Goal: Information Seeking & Learning: Learn about a topic

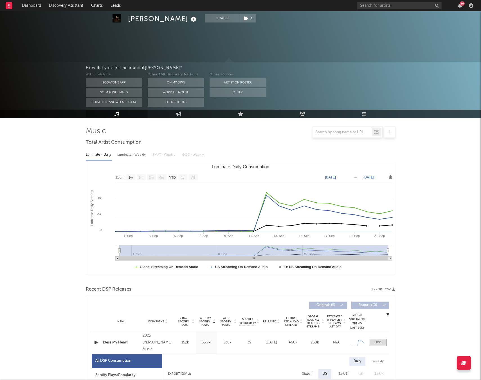
select select "1w"
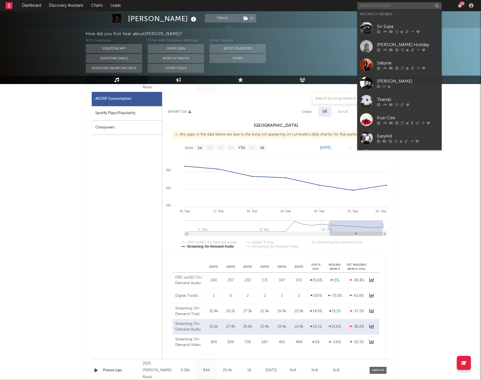
click at [372, 7] on input "text" at bounding box center [399, 5] width 84 height 7
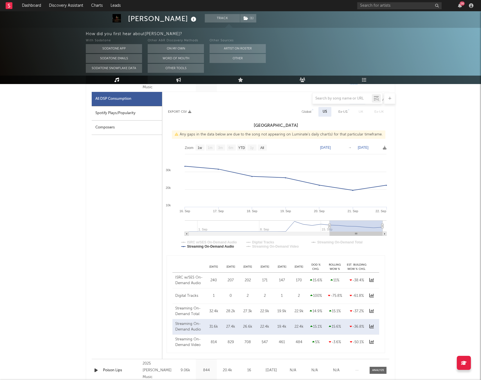
scroll to position [263, 0]
click at [223, 40] on div "Other Sources" at bounding box center [238, 40] width 56 height 7
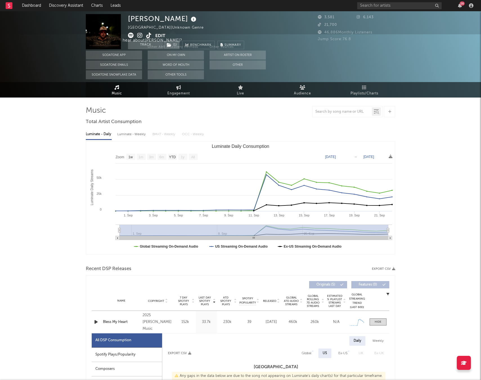
scroll to position [0, 0]
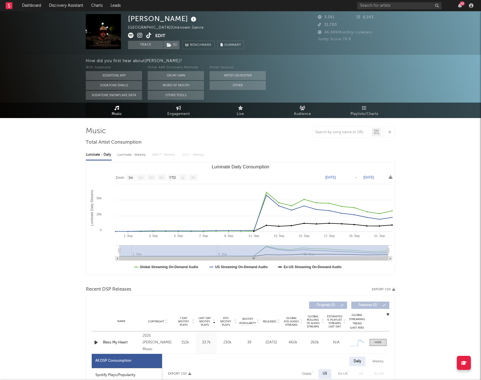
click at [96, 344] on icon "button" at bounding box center [96, 342] width 6 height 7
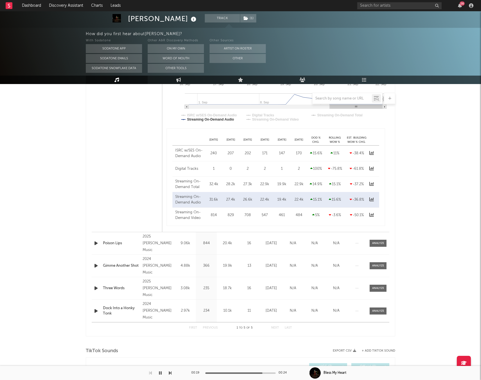
scroll to position [403, 0]
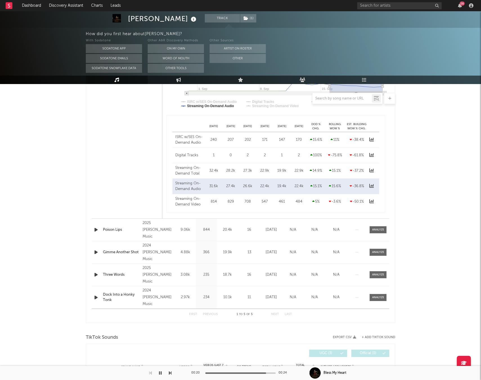
click at [95, 229] on icon "button" at bounding box center [96, 230] width 6 height 7
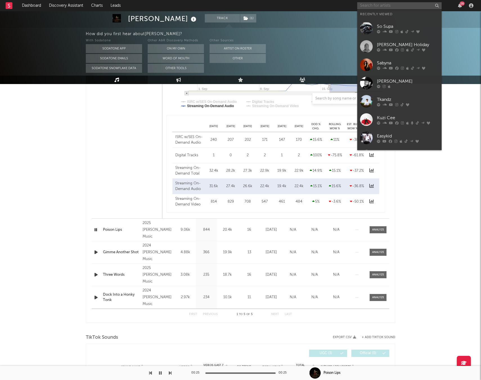
click at [403, 7] on input "text" at bounding box center [399, 5] width 84 height 7
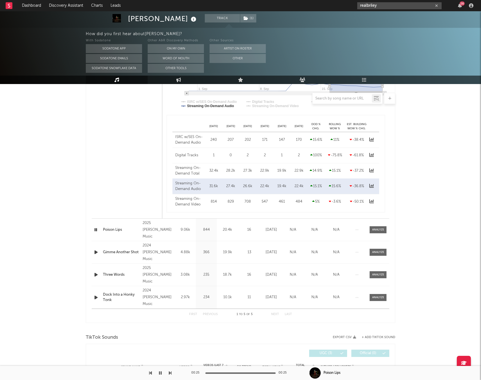
drag, startPoint x: 382, startPoint y: 6, endPoint x: 386, endPoint y: 9, distance: 5.0
click at [382, 6] on input "realbriley" at bounding box center [399, 5] width 84 height 7
type input "realbriley"
click at [386, 15] on div "realbrileyking" at bounding box center [408, 17] width 62 height 7
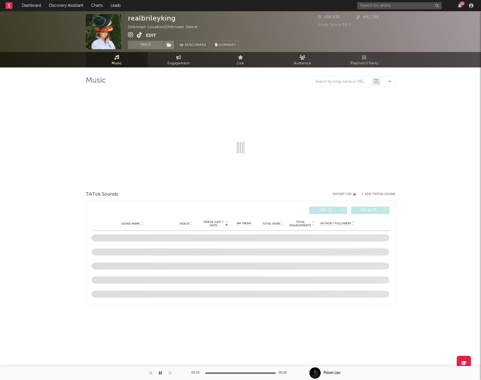
select select "1w"
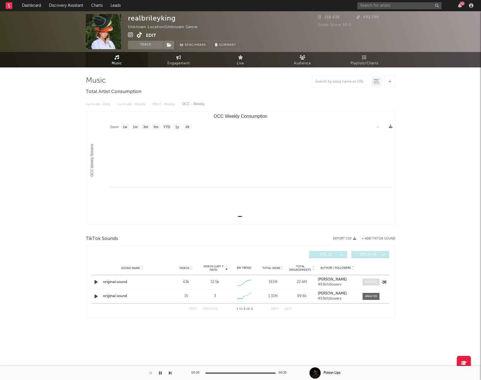
click at [366, 283] on div at bounding box center [371, 282] width 12 height 4
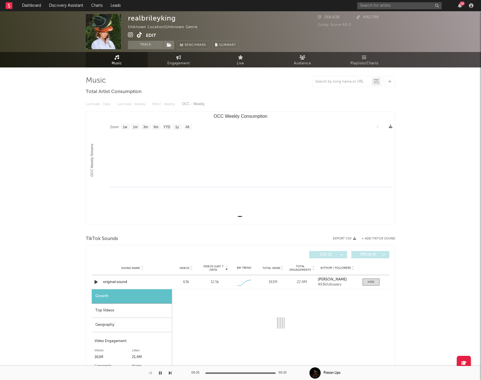
select select "1w"
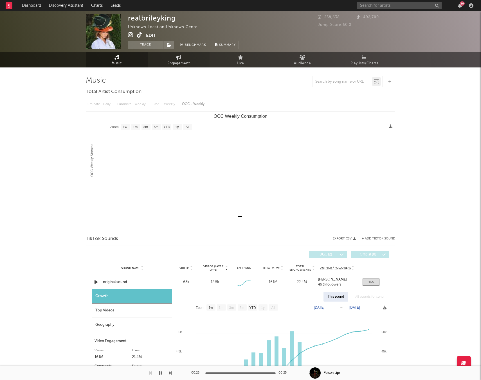
click at [175, 64] on span "Engagement" at bounding box center [178, 63] width 23 height 7
select select "1w"
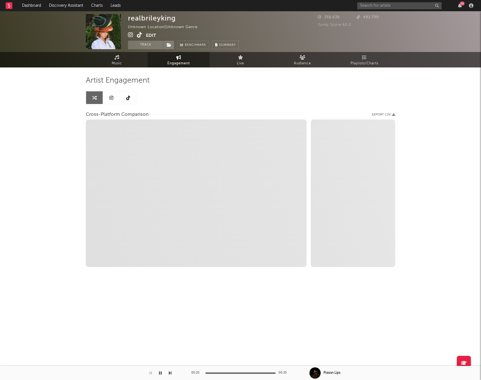
drag, startPoint x: 128, startPoint y: 95, endPoint x: 137, endPoint y: 97, distance: 9.2
click at [129, 96] on icon at bounding box center [128, 98] width 4 height 5
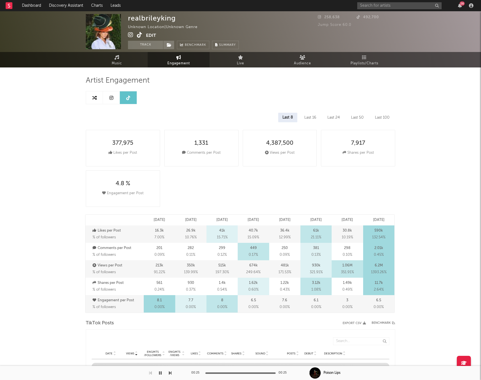
select select "6m"
click at [112, 96] on icon at bounding box center [111, 98] width 4 height 5
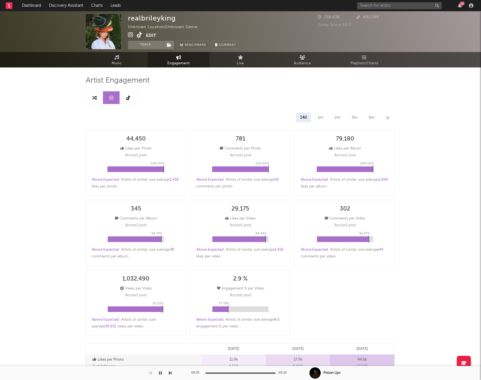
select select "1w"
click at [129, 35] on icon at bounding box center [130, 35] width 5 height 6
click at [370, 6] on input "text" at bounding box center [399, 5] width 84 height 7
click at [378, 7] on input "fadess" at bounding box center [399, 5] width 84 height 7
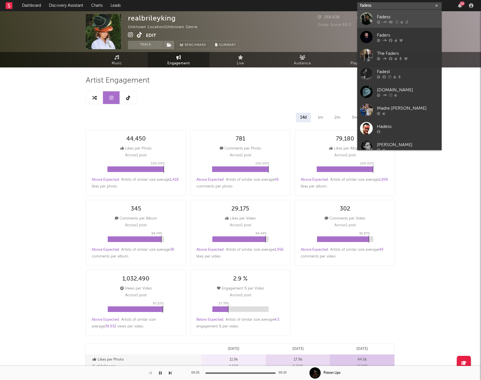
type input "fadess"
click at [381, 17] on div "Fadess" at bounding box center [408, 17] width 62 height 7
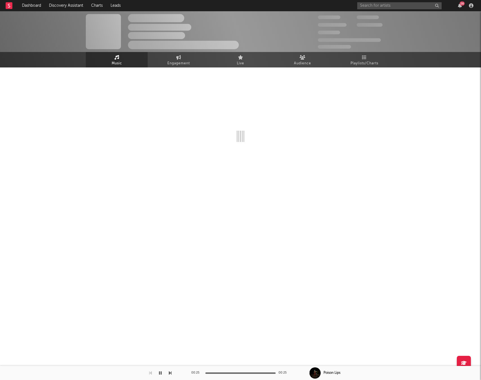
select select "6m"
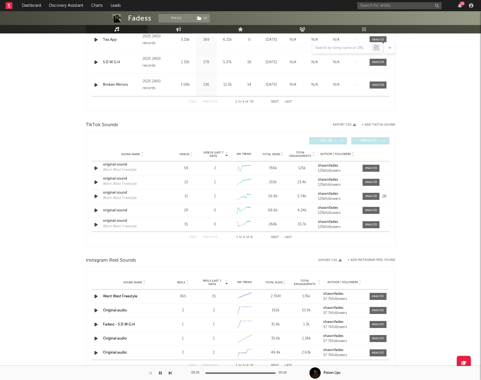
scroll to position [303, 0]
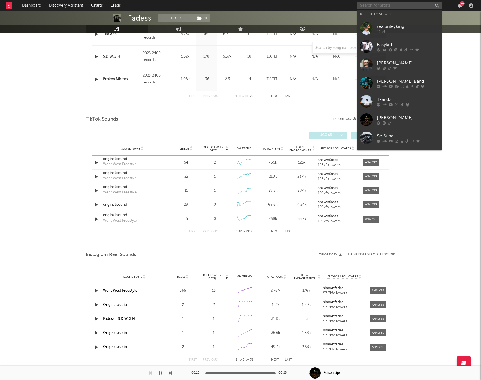
click at [391, 6] on input "text" at bounding box center [399, 5] width 84 height 7
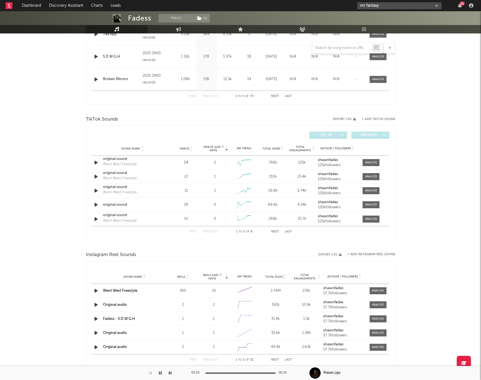
click at [387, 6] on input "mr fantasy" at bounding box center [399, 5] width 84 height 7
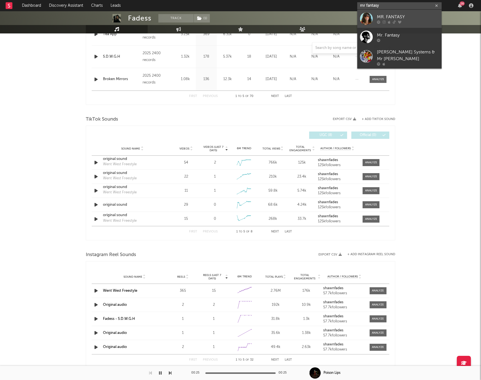
type input "mr fantasy"
drag, startPoint x: 392, startPoint y: 16, endPoint x: 275, endPoint y: 56, distance: 123.6
click at [392, 16] on div "MR. FANTASY" at bounding box center [408, 17] width 62 height 7
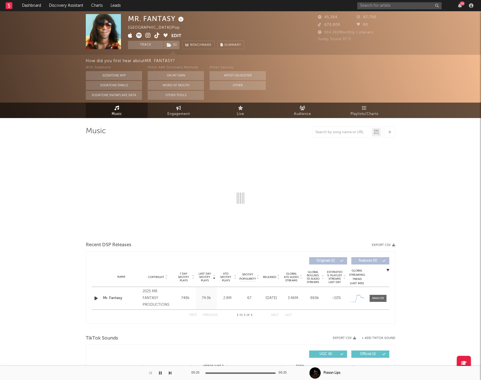
select select "1w"
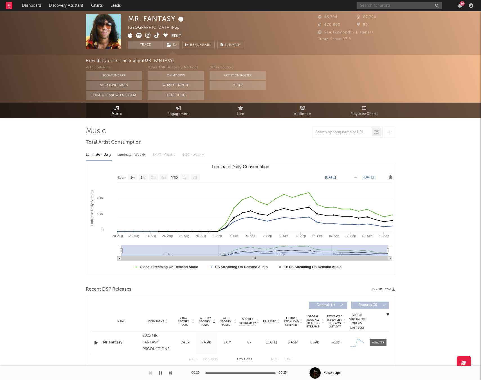
click at [368, 6] on input "text" at bounding box center [399, 5] width 84 height 7
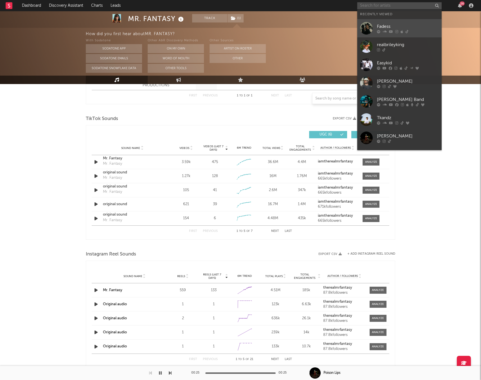
scroll to position [274, 0]
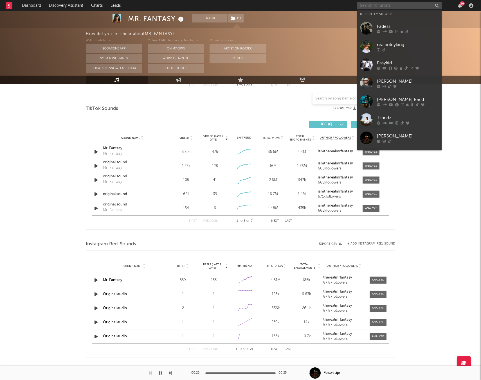
click at [385, 6] on input "text" at bounding box center [399, 5] width 84 height 7
click at [378, 65] on div "Easykid" at bounding box center [408, 63] width 62 height 7
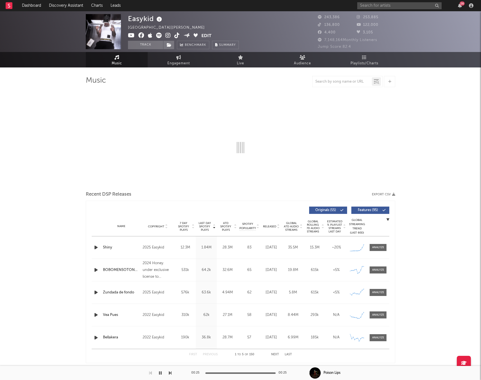
select select "6m"
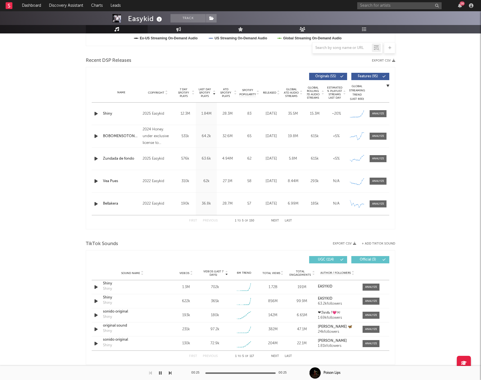
scroll to position [185, 0]
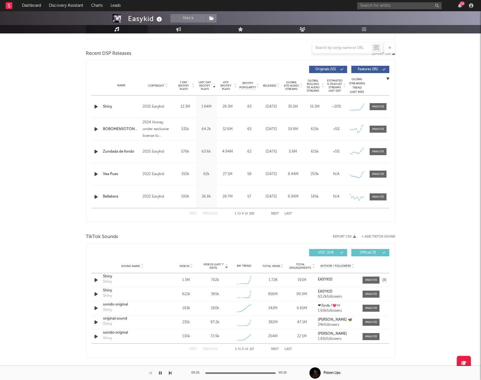
click at [96, 284] on icon "button" at bounding box center [96, 280] width 6 height 7
click at [98, 282] on icon "button" at bounding box center [95, 280] width 5 height 7
click at [111, 277] on div "Shiny" at bounding box center [132, 277] width 59 height 6
drag, startPoint x: 211, startPoint y: 281, endPoint x: 216, endPoint y: 290, distance: 10.4
click at [216, 290] on div "Sound Name [PERSON_NAME] Videos 1.3M Videos (last 7 days) 702k Weekly Growth % …" at bounding box center [241, 309] width 298 height 70
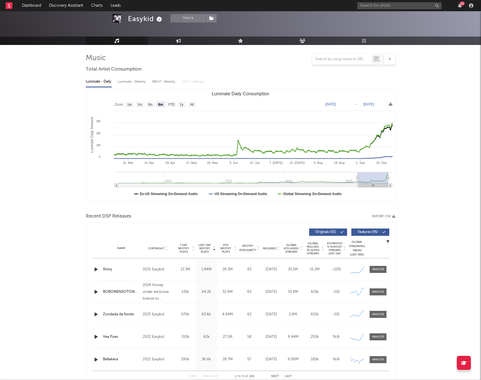
scroll to position [0, 0]
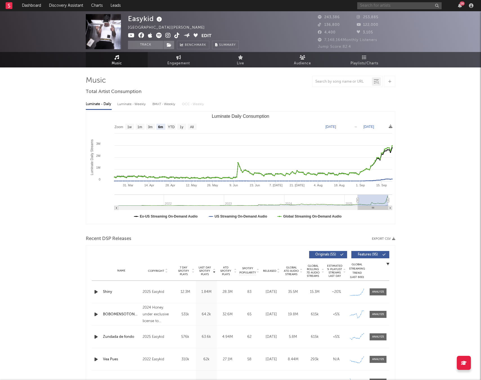
click at [372, 6] on input "text" at bounding box center [399, 5] width 84 height 7
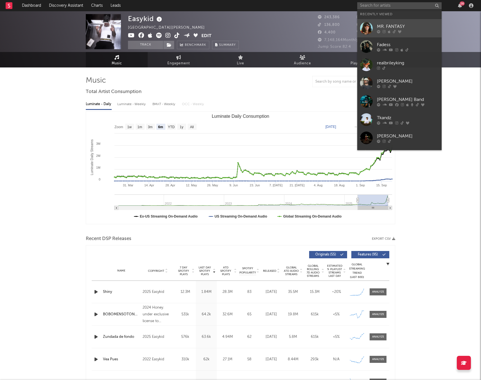
click at [376, 28] on link "MR. FANTASY" at bounding box center [399, 28] width 84 height 18
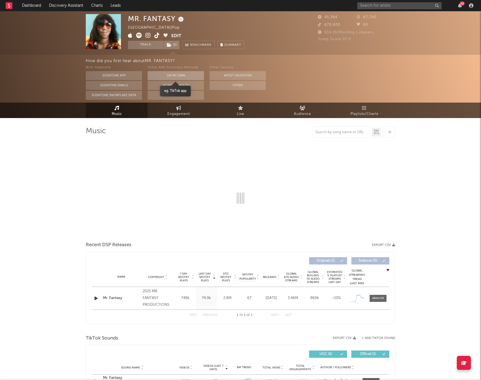
select select "1w"
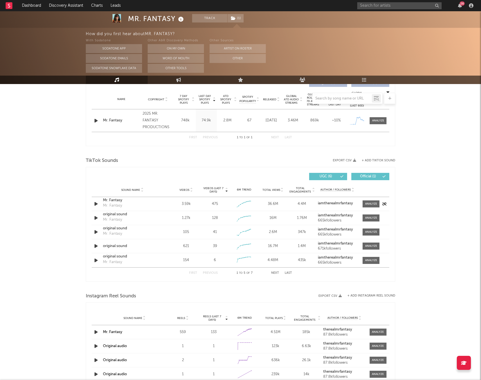
scroll to position [279, 0]
